Goal: Task Accomplishment & Management: Manage account settings

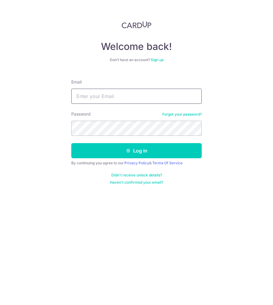
type input "[EMAIL_ADDRESS][DOMAIN_NAME]"
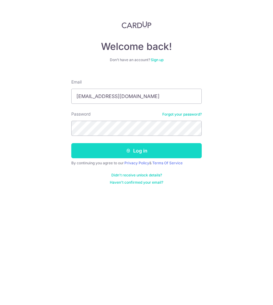
click at [133, 154] on button "Log in" at bounding box center [136, 150] width 130 height 15
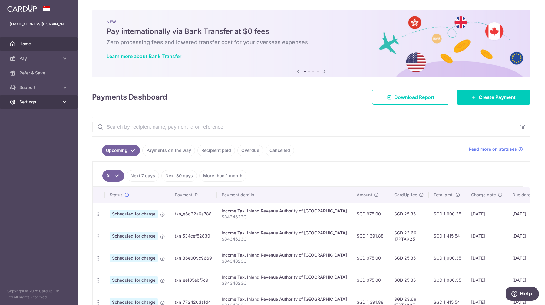
click at [50, 98] on link "Settings" at bounding box center [39, 102] width 78 height 15
click at [38, 71] on span "Refer & Save" at bounding box center [39, 73] width 40 height 6
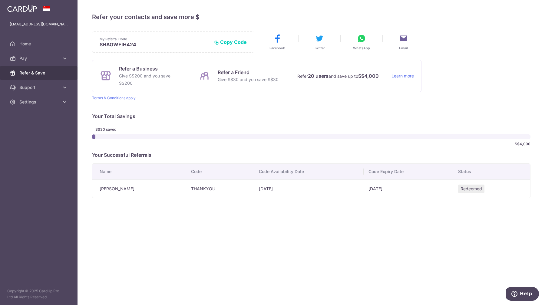
click at [230, 42] on button "Copy Code" at bounding box center [230, 42] width 33 height 6
